Goal: Check status

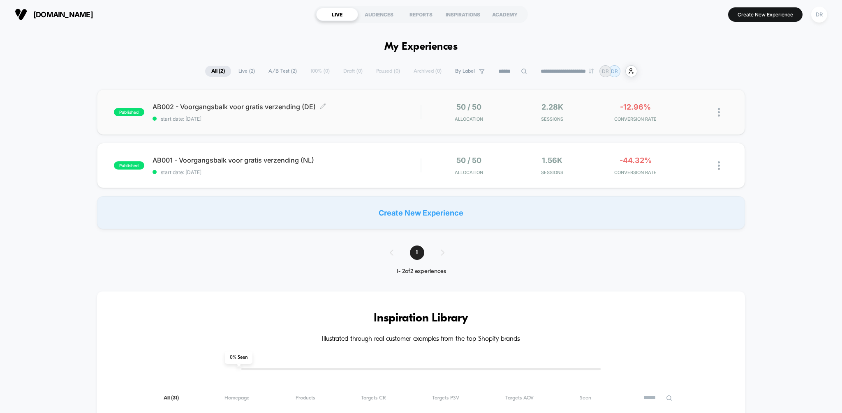
click at [353, 109] on span "AB002 - Voorgangsbalk voor gratis verzending (DE) Click to edit experience deta…" at bounding box center [286, 107] width 268 height 8
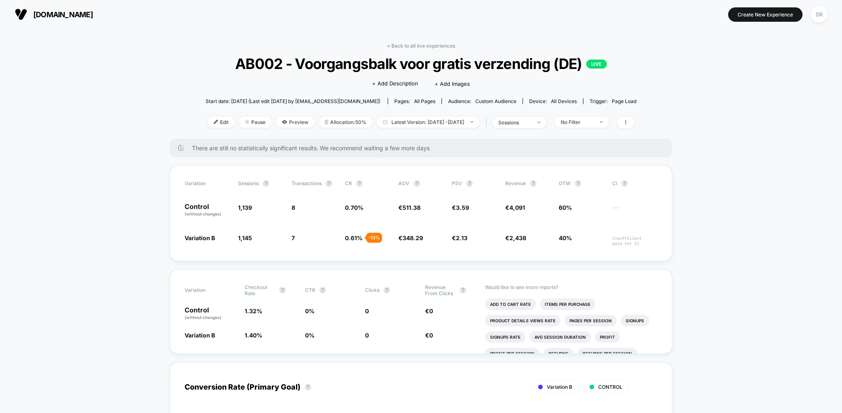
click at [181, 146] on icon at bounding box center [181, 148] width 6 height 6
